Goal: Information Seeking & Learning: Learn about a topic

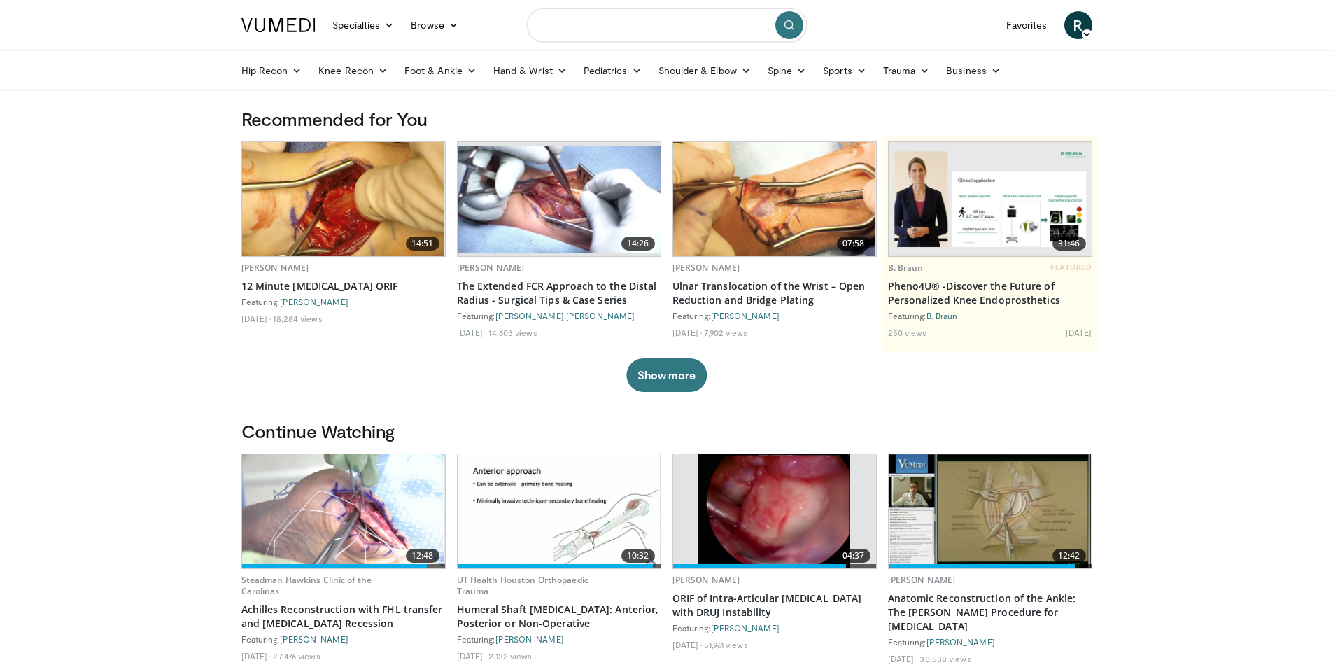
click at [553, 29] on input "Search topics, interventions" at bounding box center [667, 25] width 280 height 34
type input "*"
type input "**********"
click at [788, 27] on icon "submit" at bounding box center [789, 25] width 11 height 11
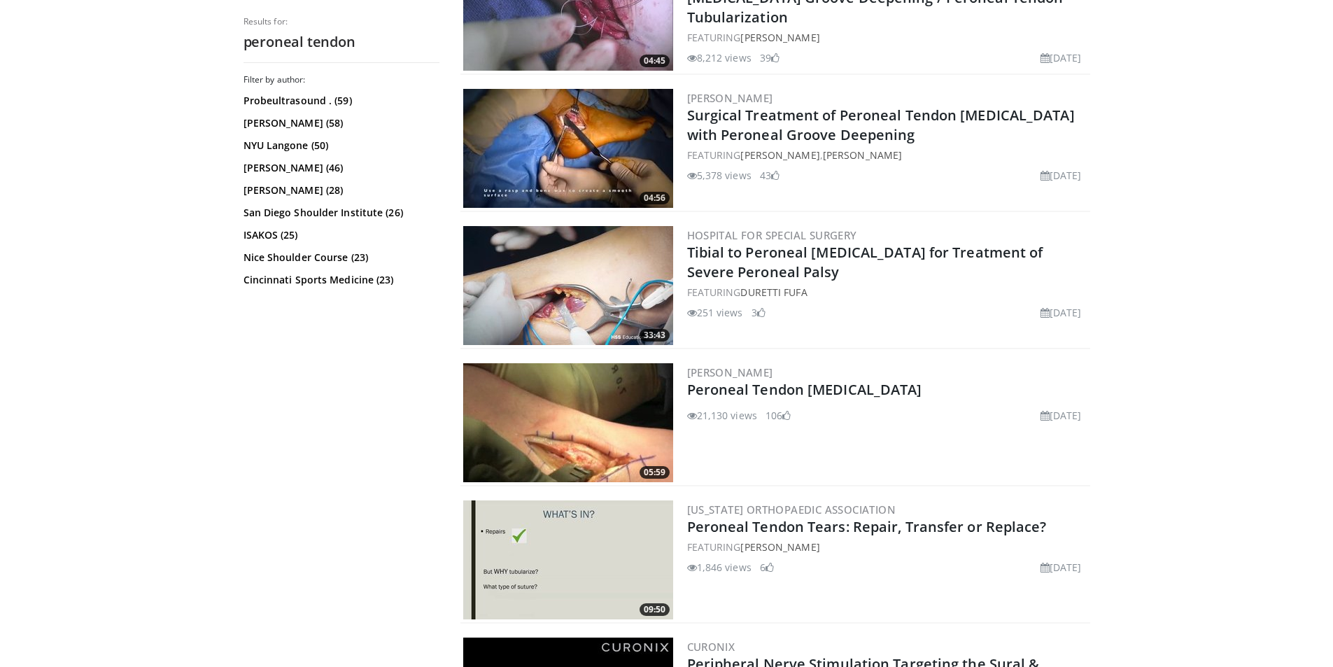
scroll to position [770, 0]
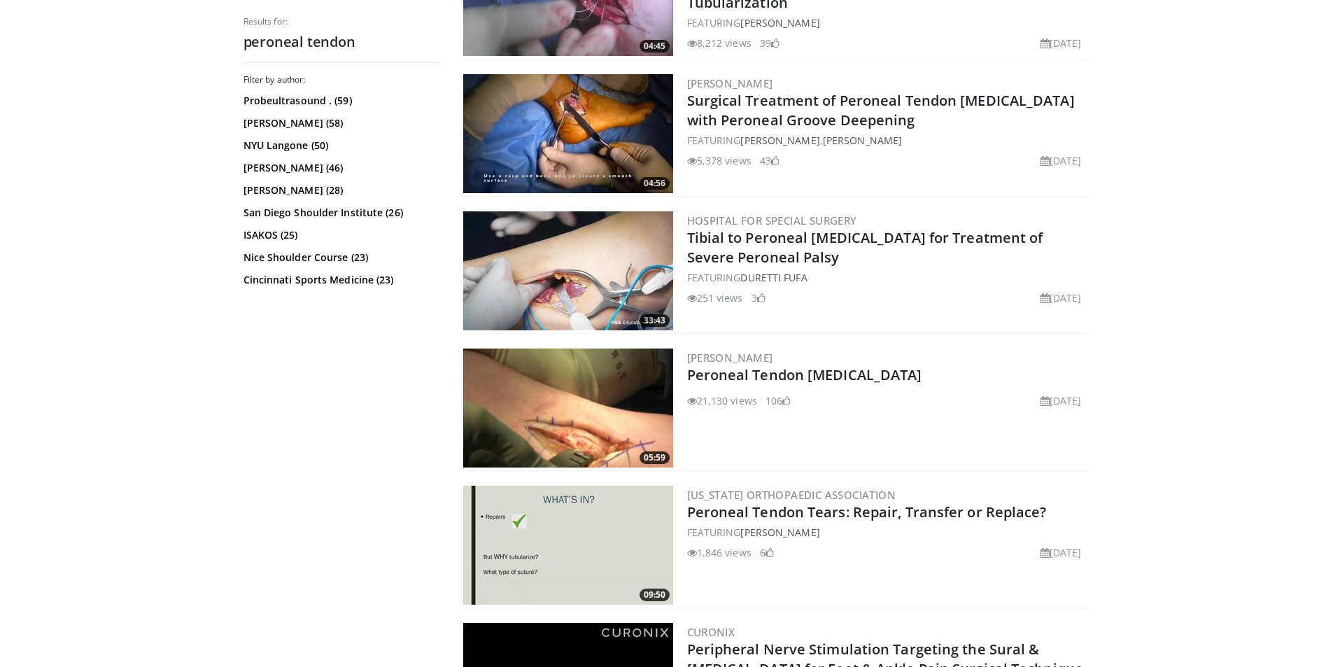
click at [583, 397] on img at bounding box center [568, 408] width 210 height 119
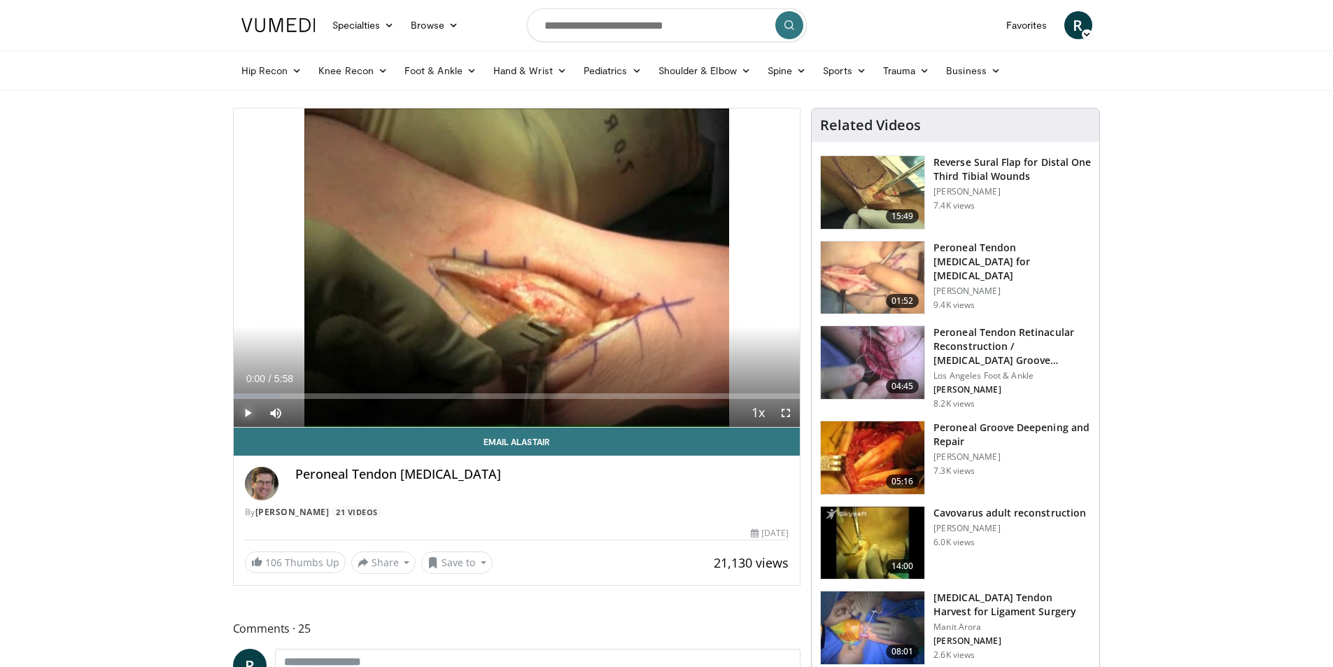
click at [250, 412] on span "Video Player" at bounding box center [248, 413] width 28 height 28
click at [311, 410] on div "44%" at bounding box center [313, 412] width 40 height 5
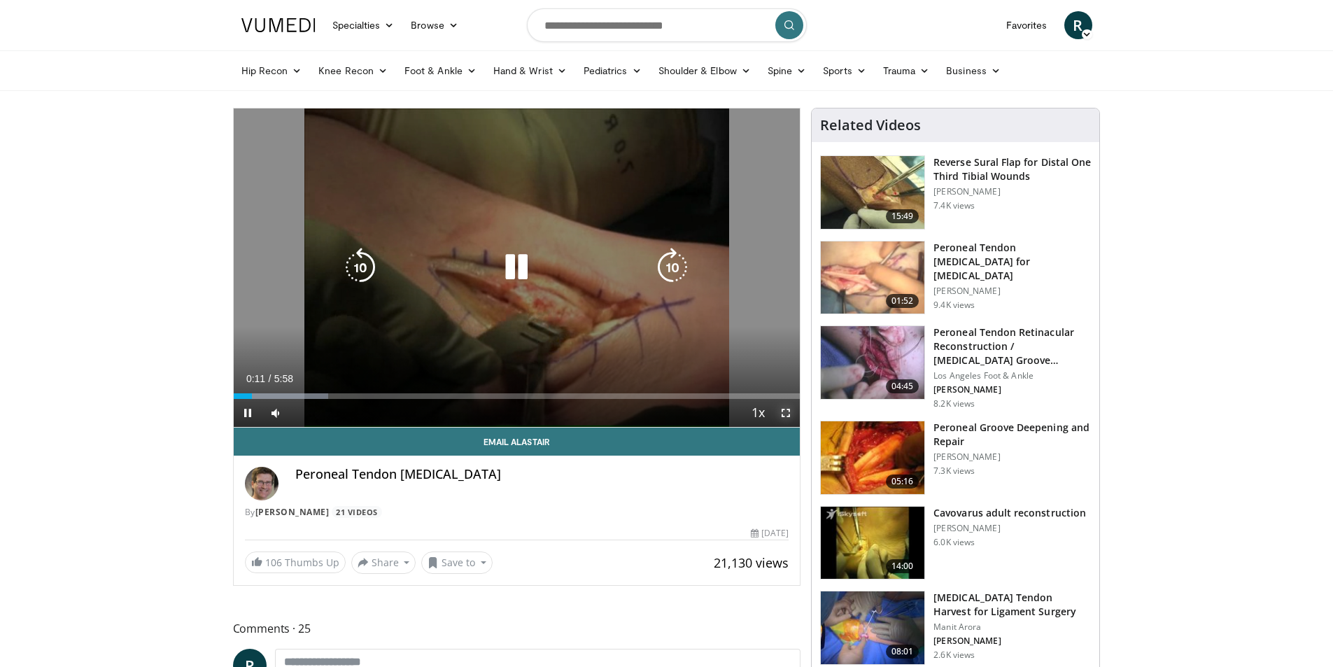
click at [784, 411] on span "Video Player" at bounding box center [786, 413] width 28 height 28
click at [517, 263] on icon "Video Player" at bounding box center [516, 267] width 39 height 39
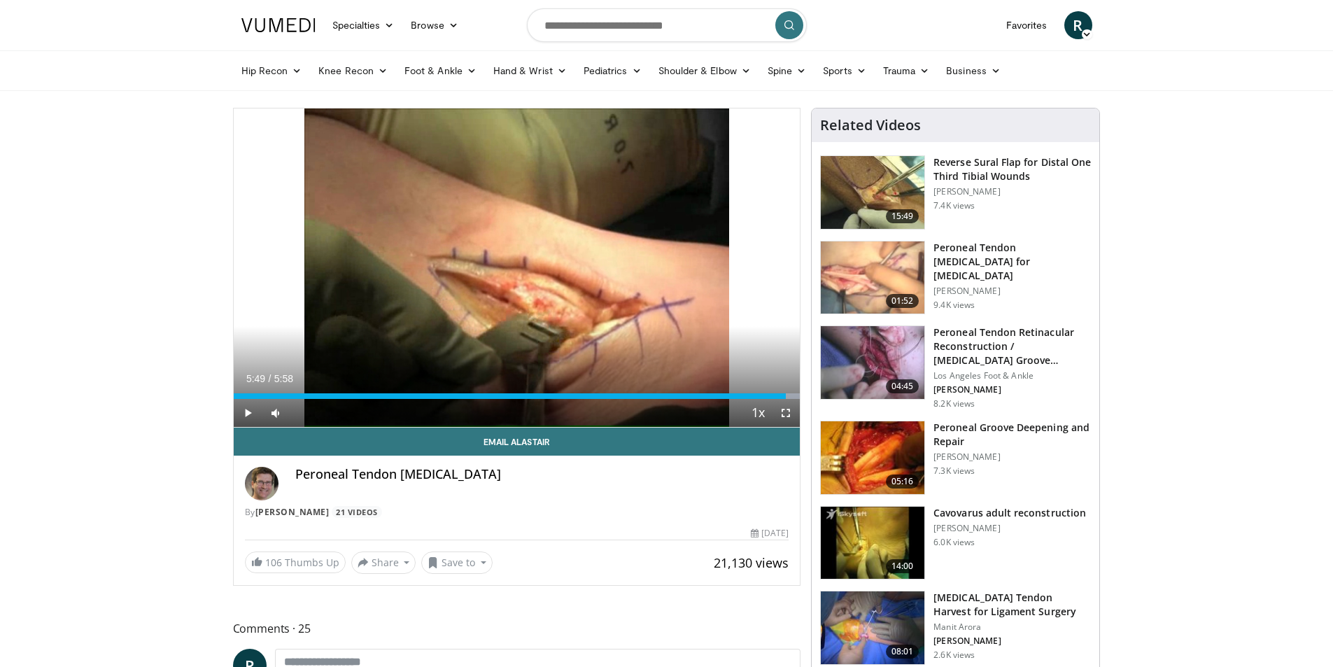
click at [899, 255] on img at bounding box center [873, 277] width 104 height 73
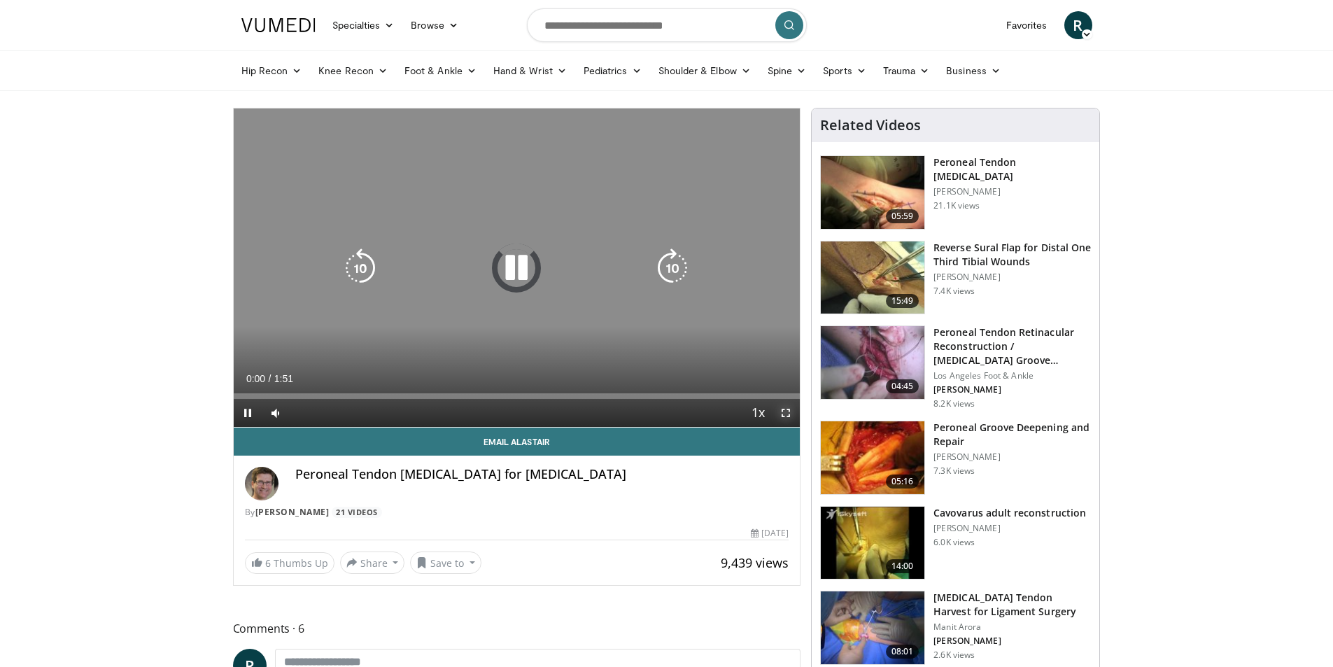
drag, startPoint x: 785, startPoint y: 412, endPoint x: 785, endPoint y: 470, distance: 58.1
click at [785, 412] on span "Video Player" at bounding box center [786, 413] width 28 height 28
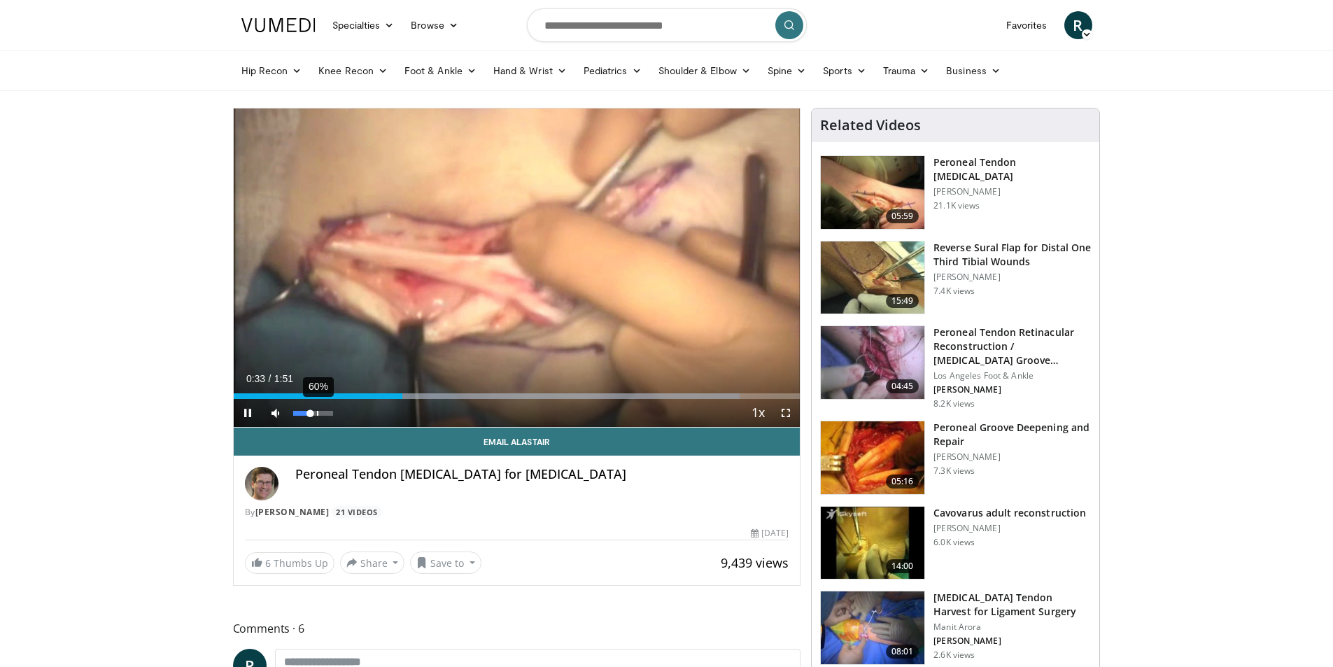
click at [317, 412] on div "60%" at bounding box center [313, 413] width 40 height 5
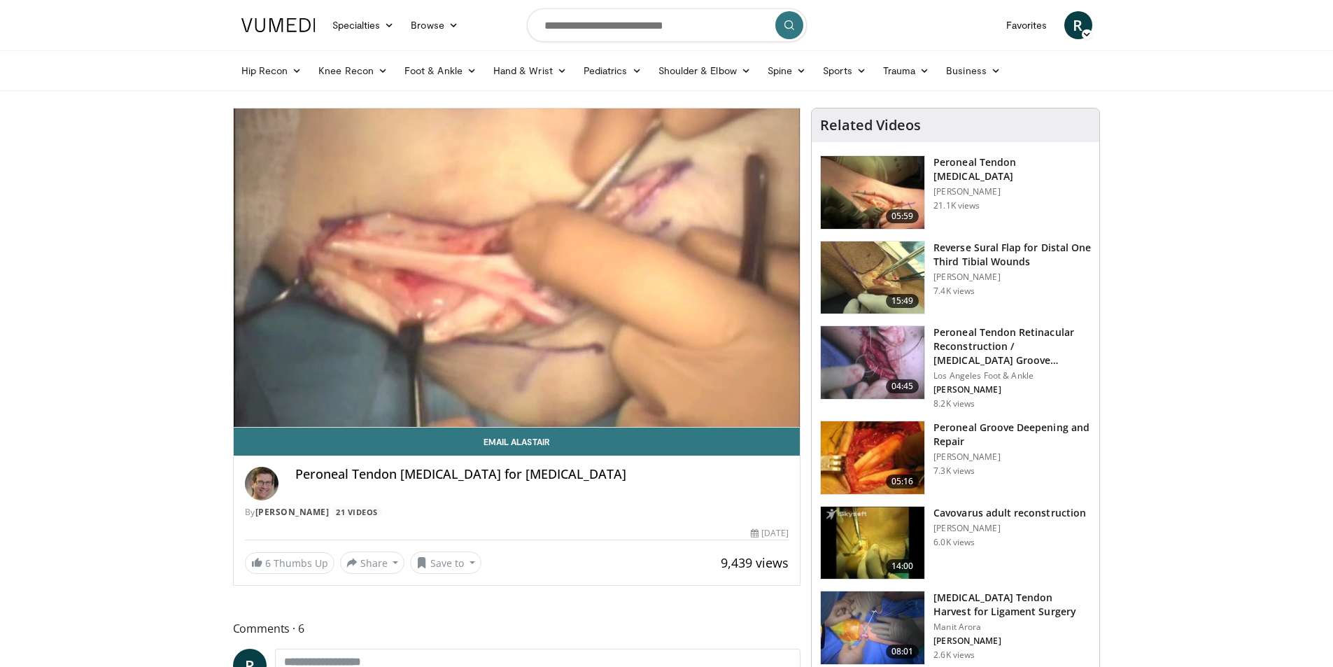
click at [879, 448] on img at bounding box center [873, 457] width 104 height 73
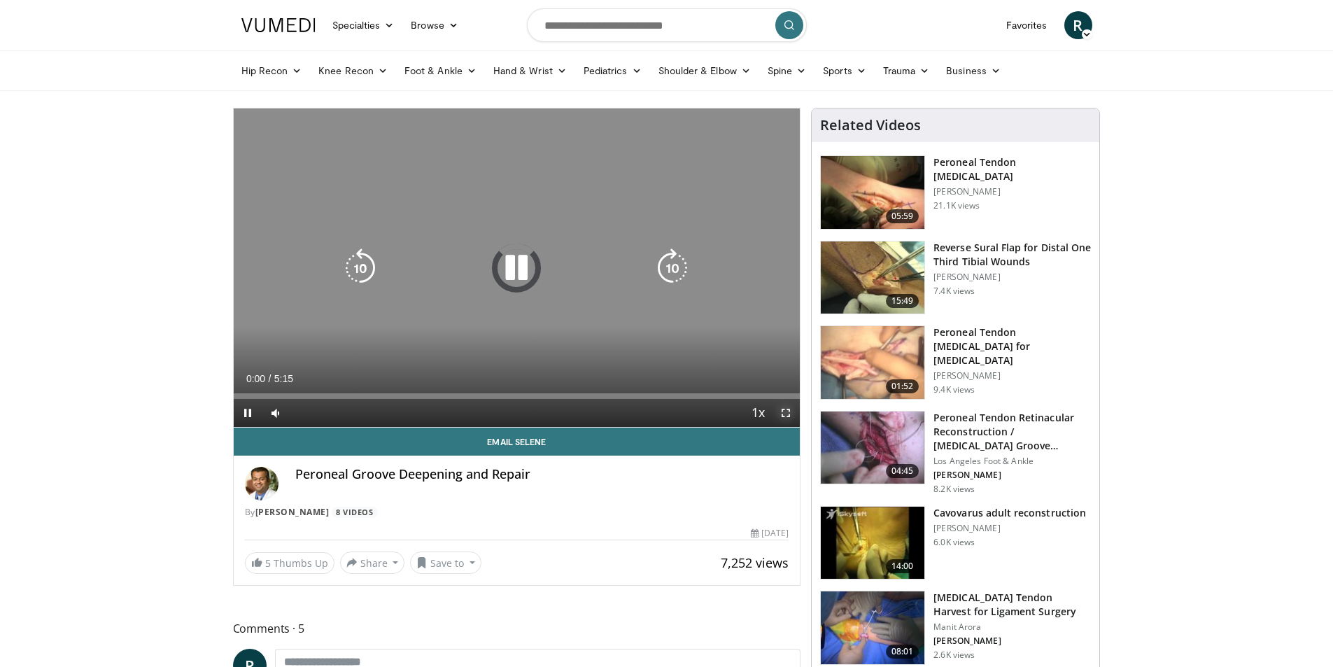
drag, startPoint x: 786, startPoint y: 411, endPoint x: 788, endPoint y: 471, distance: 60.2
click at [786, 411] on span "Video Player" at bounding box center [786, 413] width 28 height 28
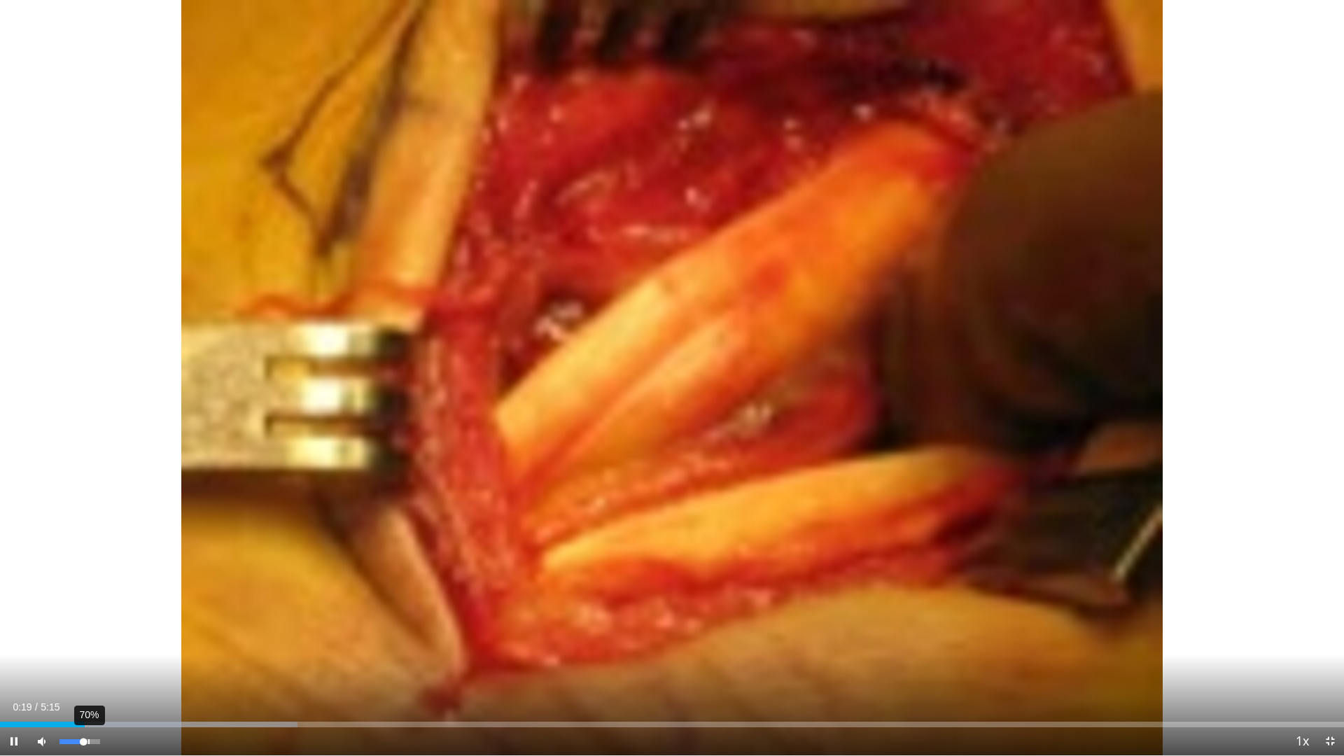
click at [89, 666] on div "70%" at bounding box center [79, 741] width 40 height 5
click at [80, 666] on div "51%" at bounding box center [79, 741] width 40 height 5
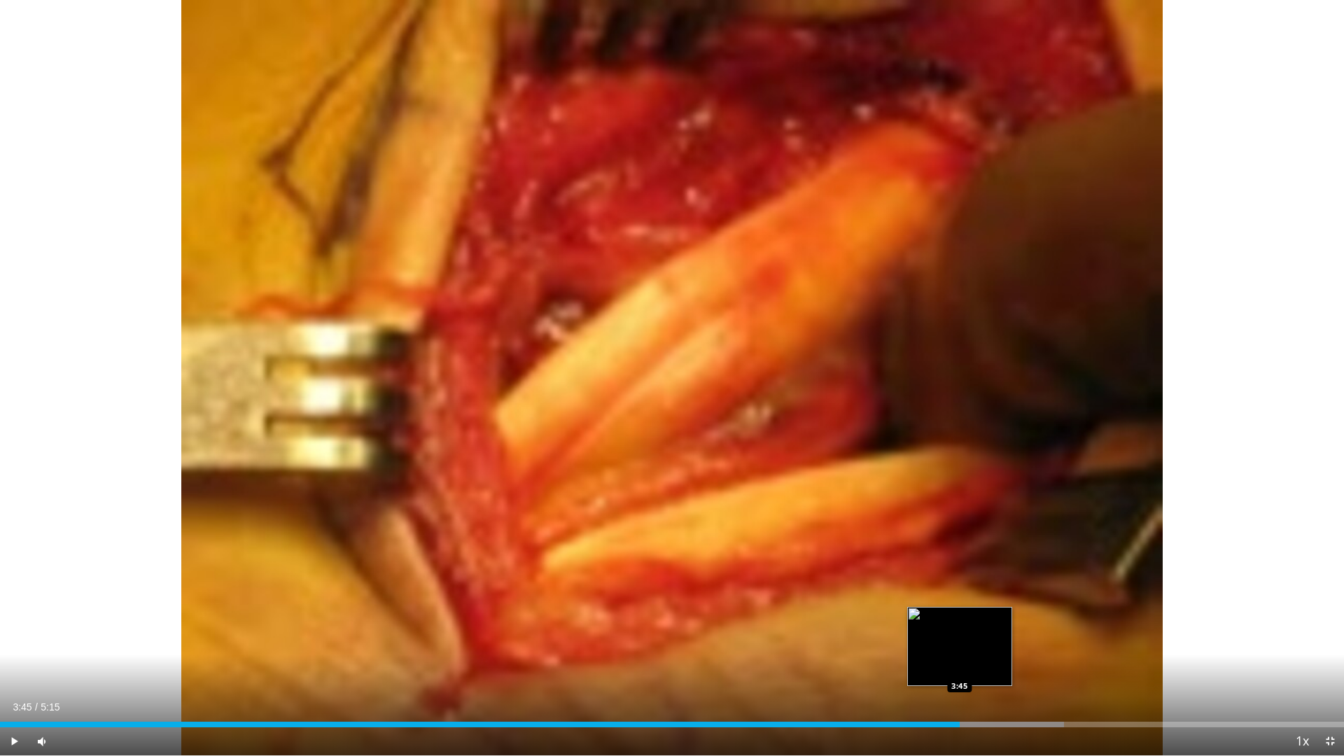
click at [960, 666] on div "Loaded : 79.18% 3:45 3:45" at bounding box center [672, 720] width 1344 height 13
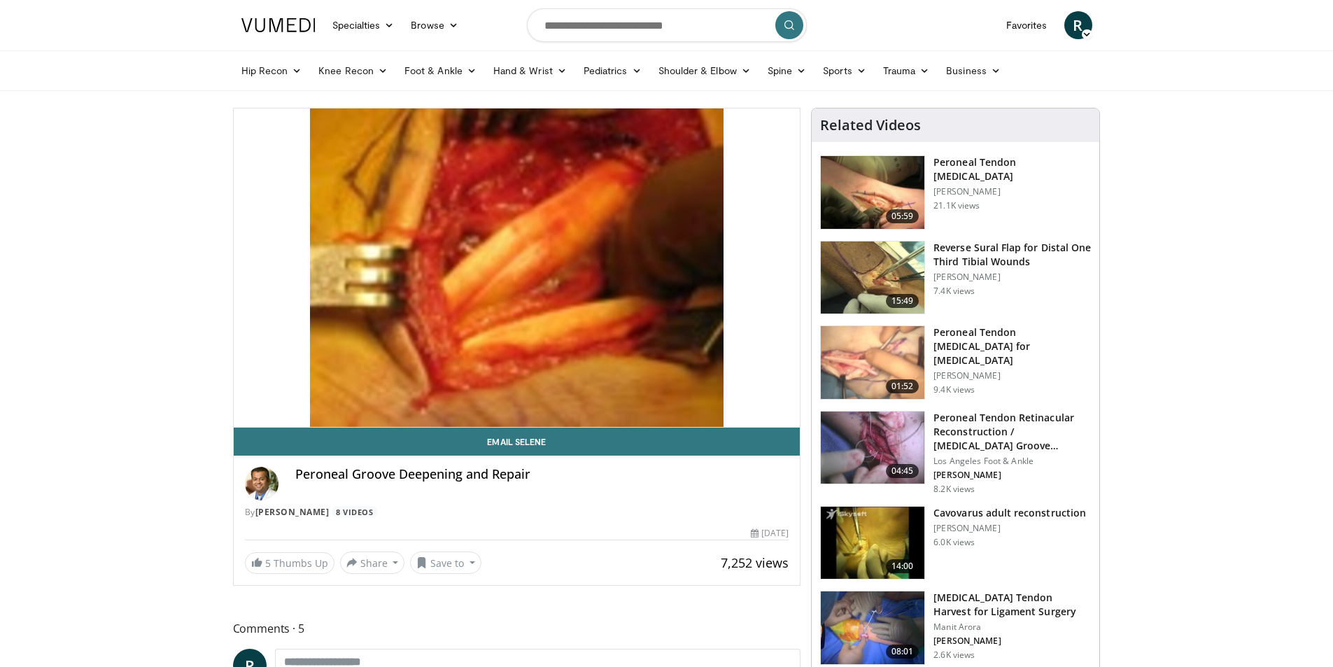
click at [894, 434] on img at bounding box center [873, 448] width 104 height 73
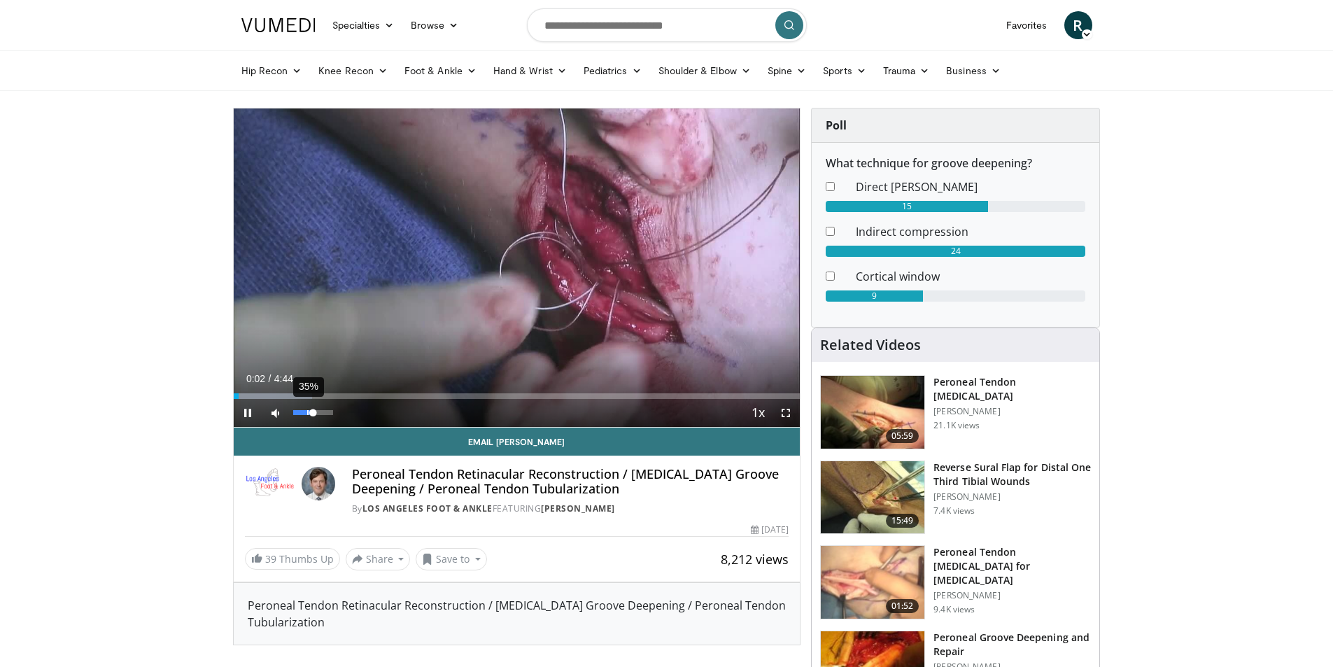
click at [307, 412] on div "35%" at bounding box center [313, 412] width 40 height 5
click at [784, 410] on span "Video Player" at bounding box center [786, 413] width 28 height 28
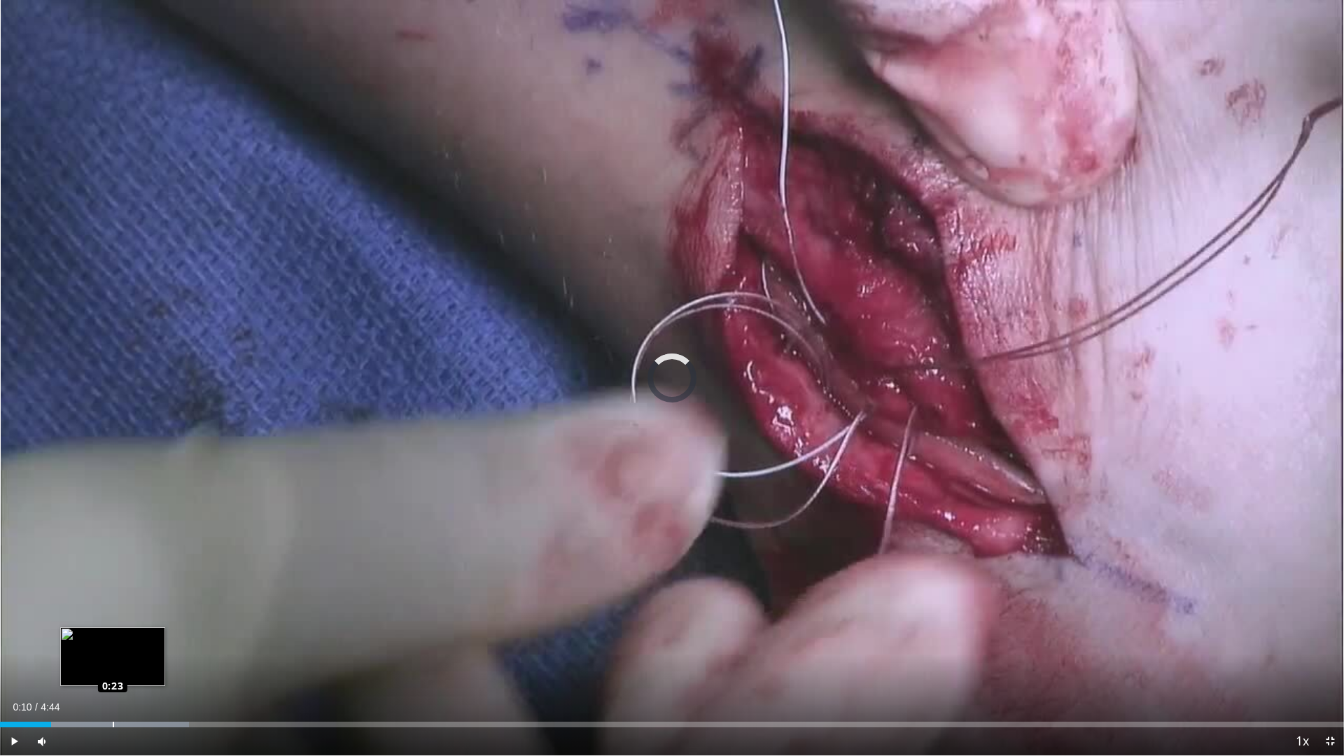
click at [113, 666] on div "Loaded : 14.08% 0:23 0:23" at bounding box center [672, 725] width 1344 height 6
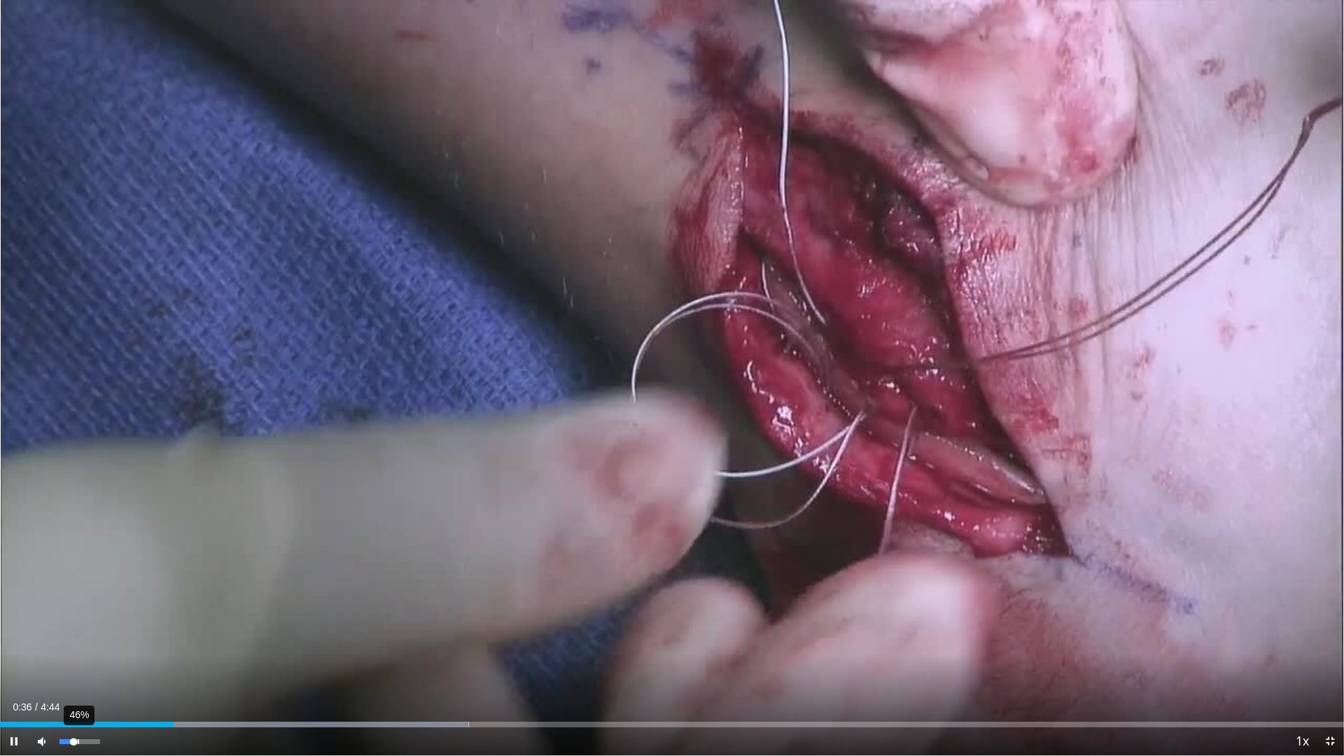
click at [79, 666] on div "46%" at bounding box center [79, 741] width 40 height 5
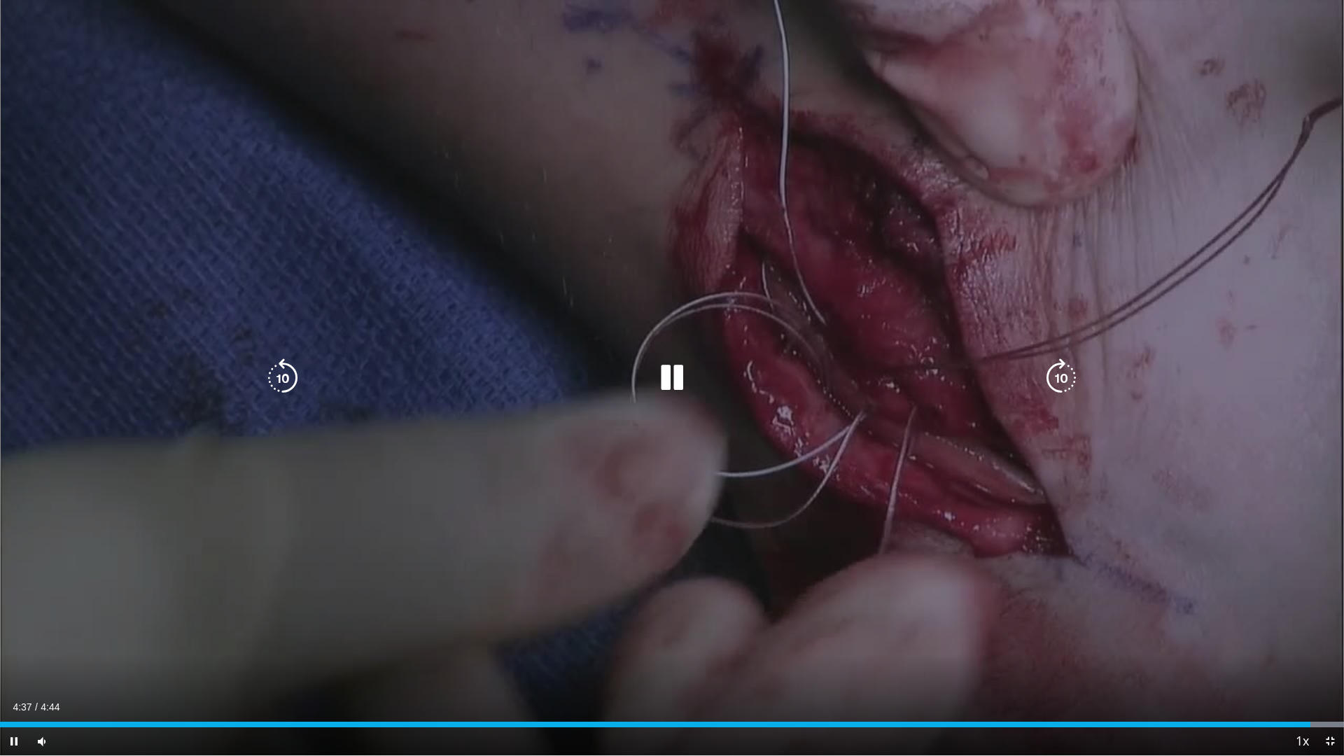
click at [666, 380] on icon "Video Player" at bounding box center [671, 377] width 39 height 39
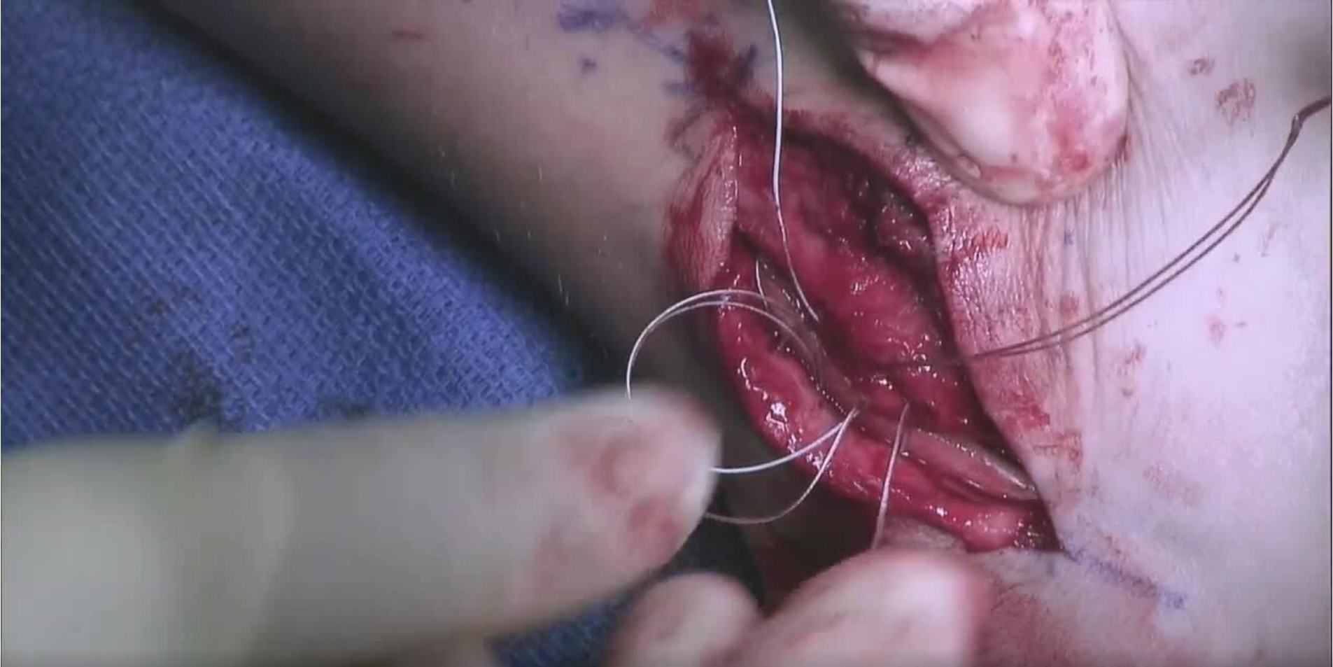
scroll to position [350, 0]
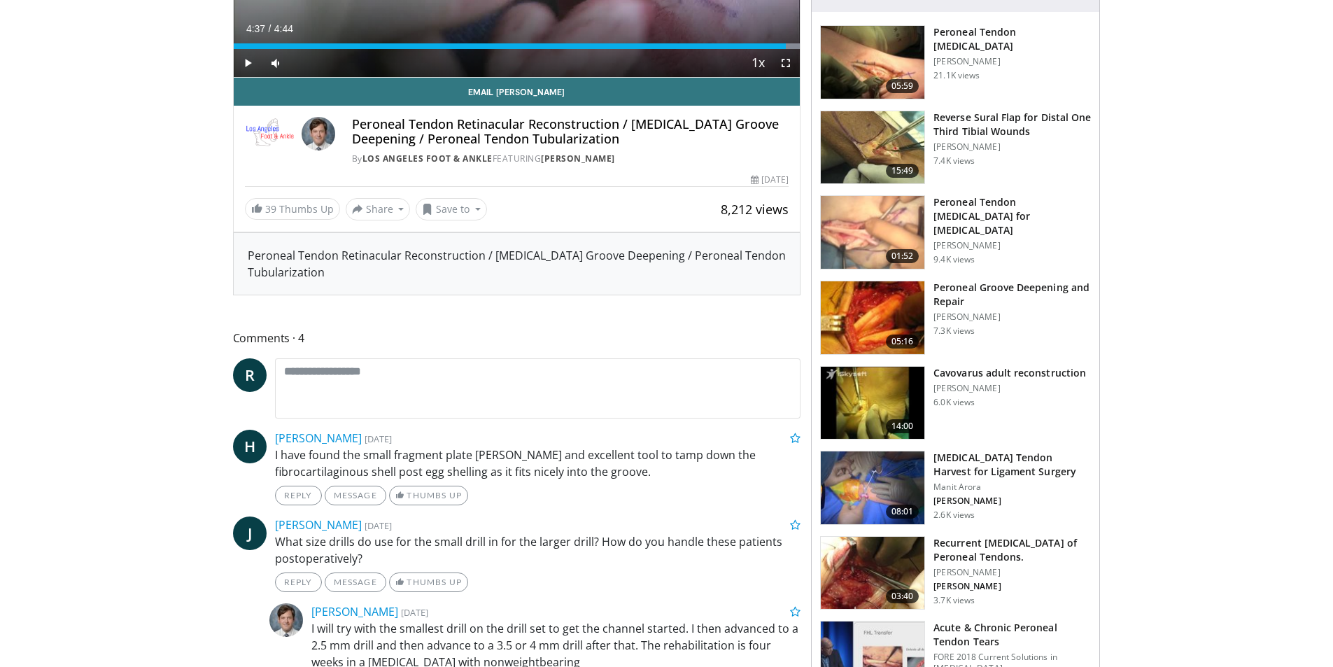
click at [869, 480] on img at bounding box center [873, 487] width 104 height 73
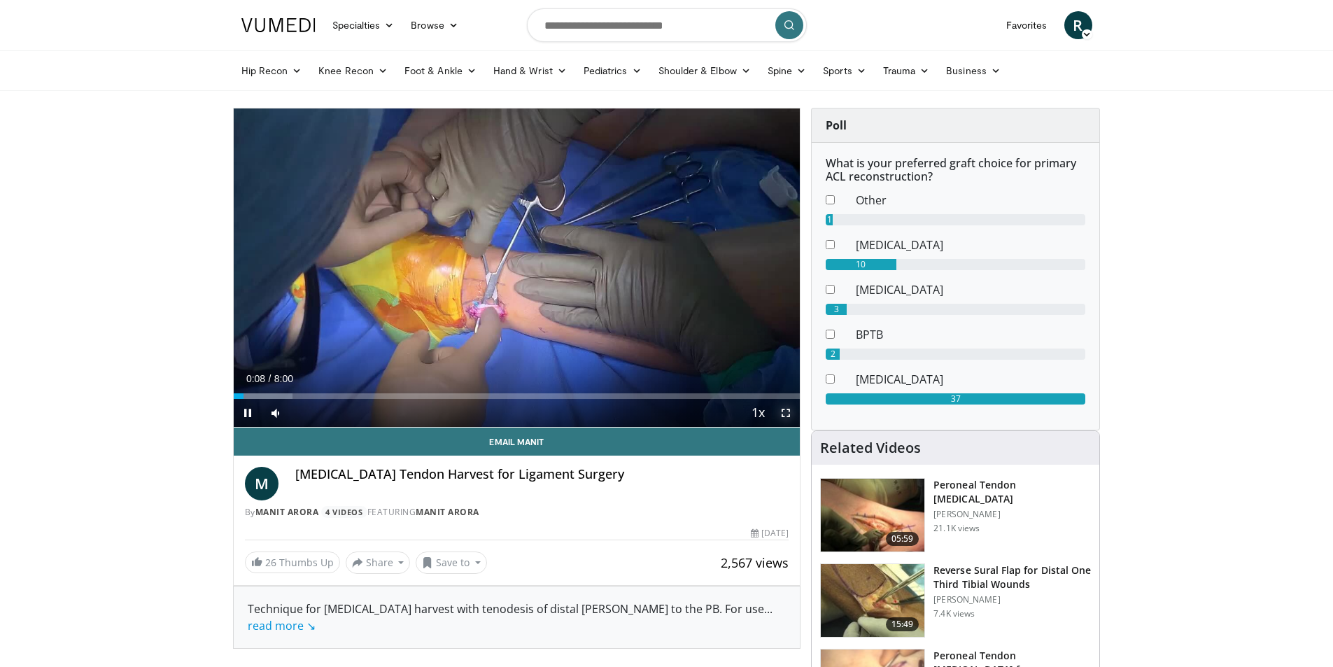
click at [783, 414] on span "Video Player" at bounding box center [786, 413] width 28 height 28
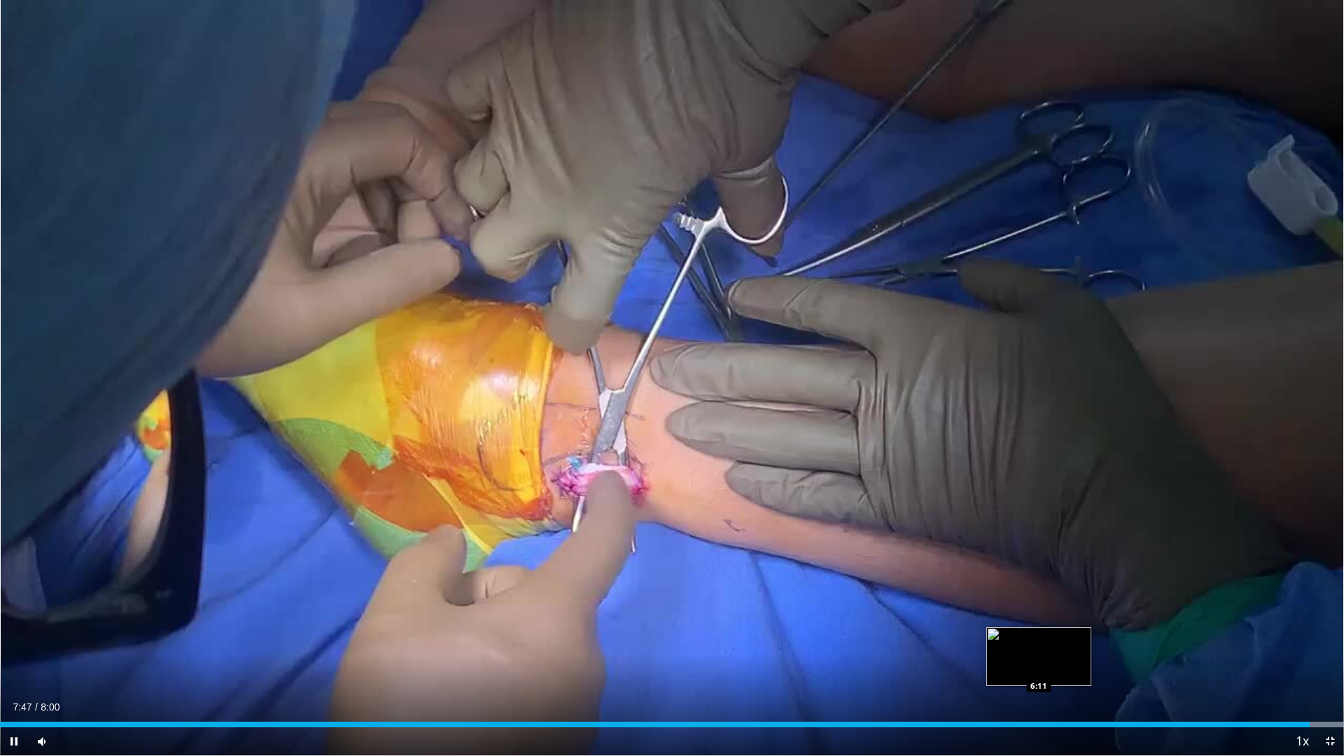
click at [1039, 666] on div "Loaded : 100.00% 7:48 6:11" at bounding box center [672, 725] width 1344 height 6
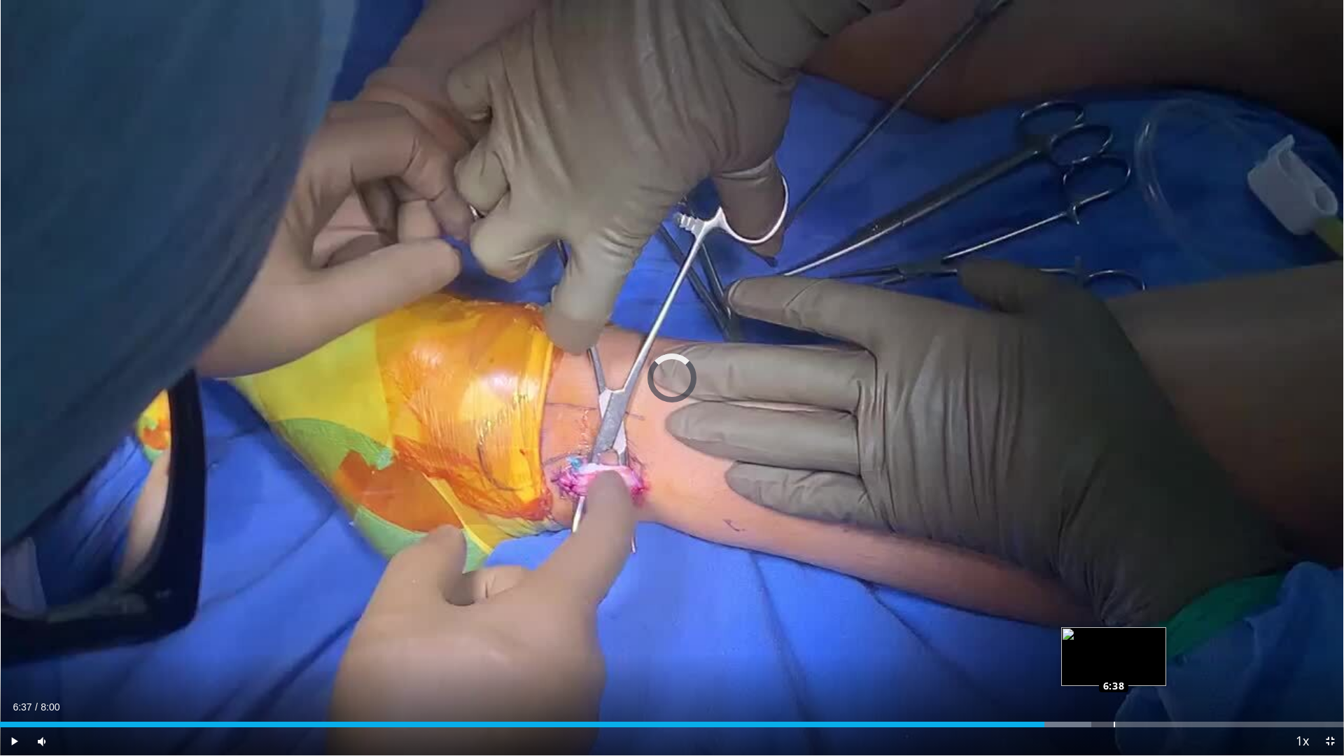
click at [1114, 666] on div "Loaded : 81.19% 6:37 6:38" at bounding box center [672, 725] width 1344 height 6
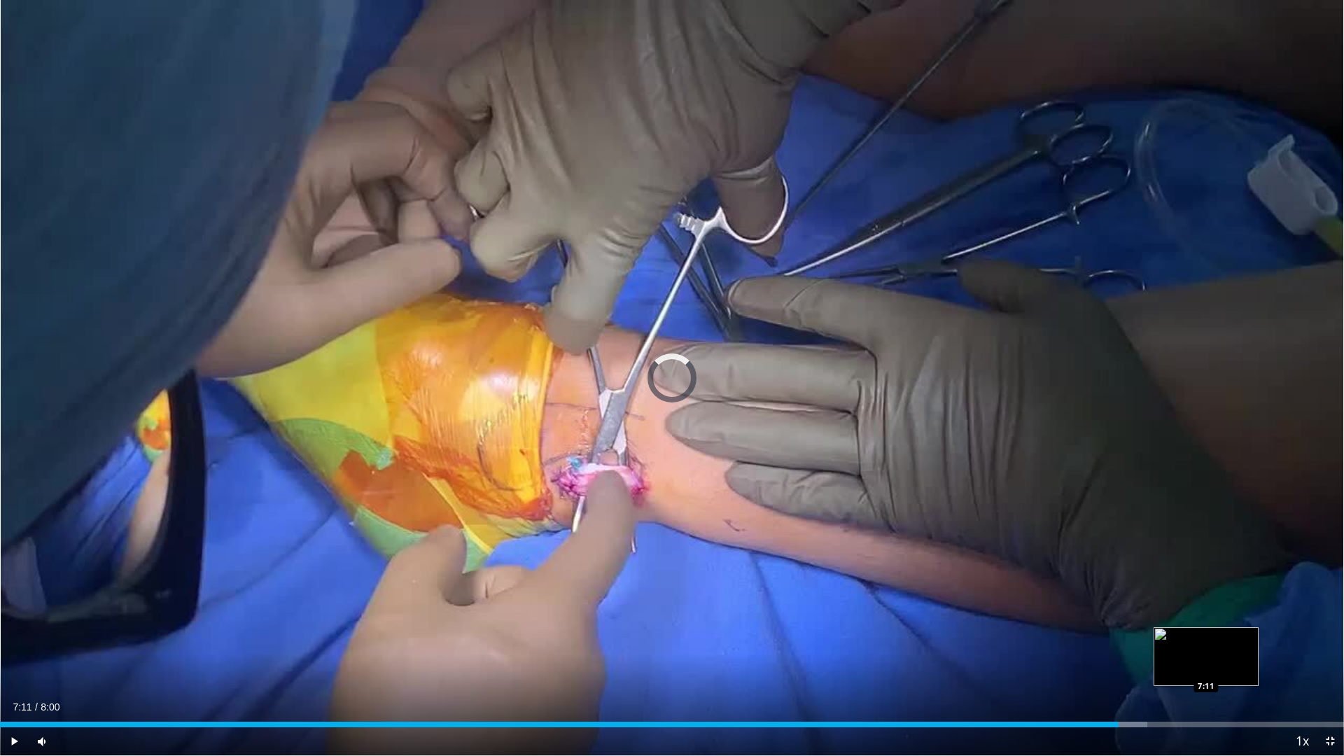
click at [1206, 666] on div "Loaded : 85.35% 7:11 7:11" at bounding box center [672, 725] width 1344 height 6
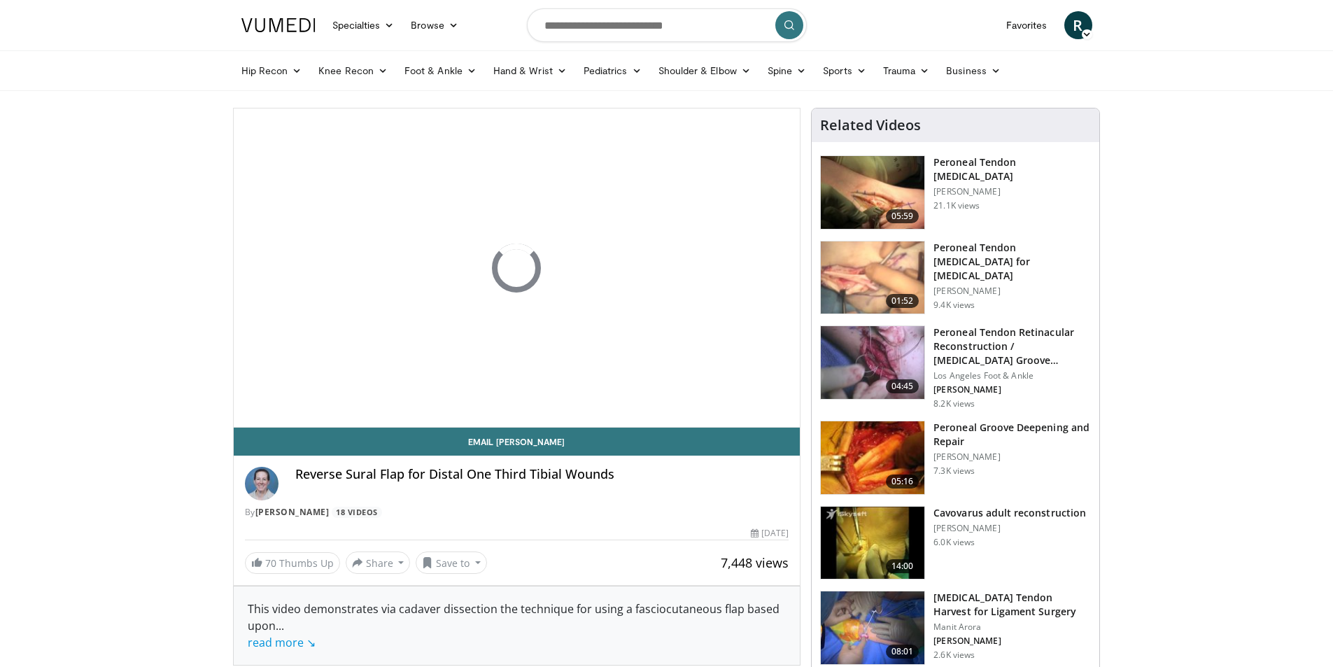
click at [1076, 24] on span "R" at bounding box center [1079, 25] width 28 height 28
click at [962, 160] on link "Logout" at bounding box center [1007, 159] width 167 height 22
